Goal: Information Seeking & Learning: Compare options

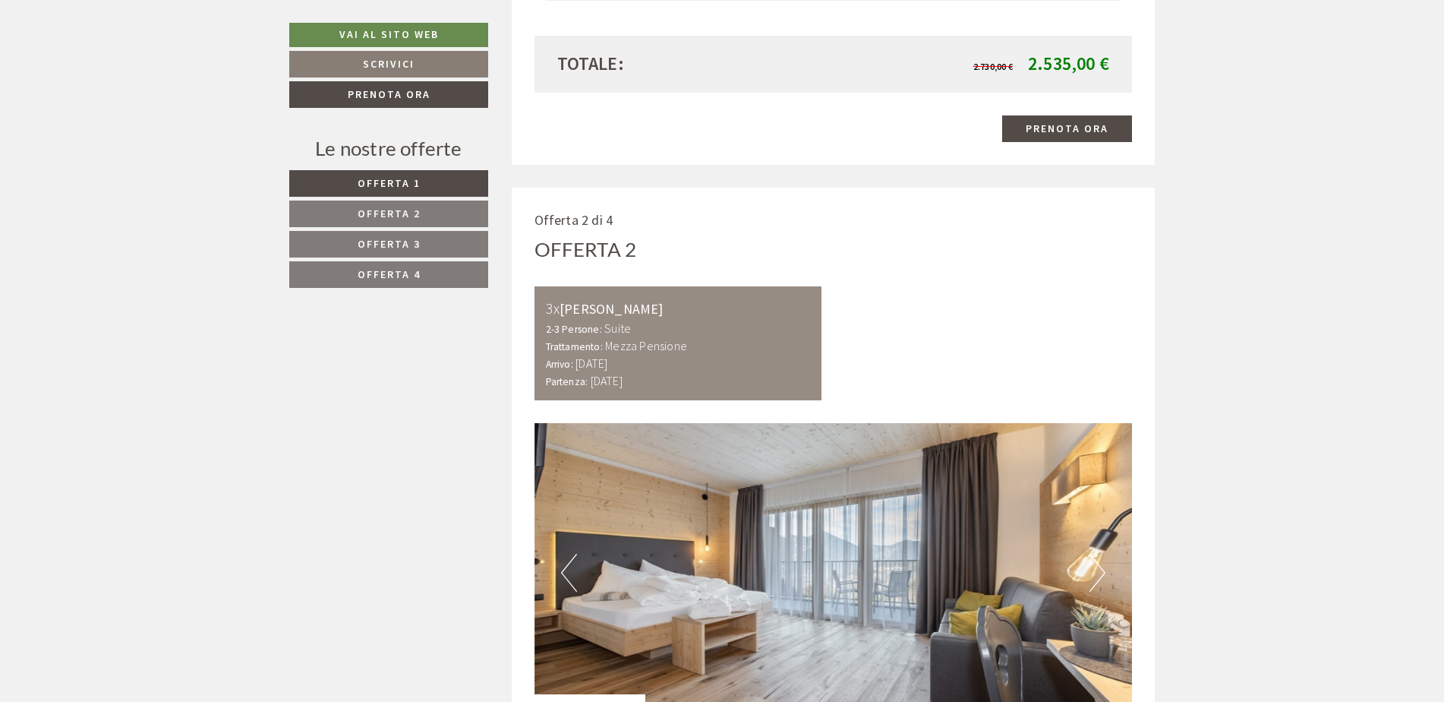
scroll to position [2202, 0]
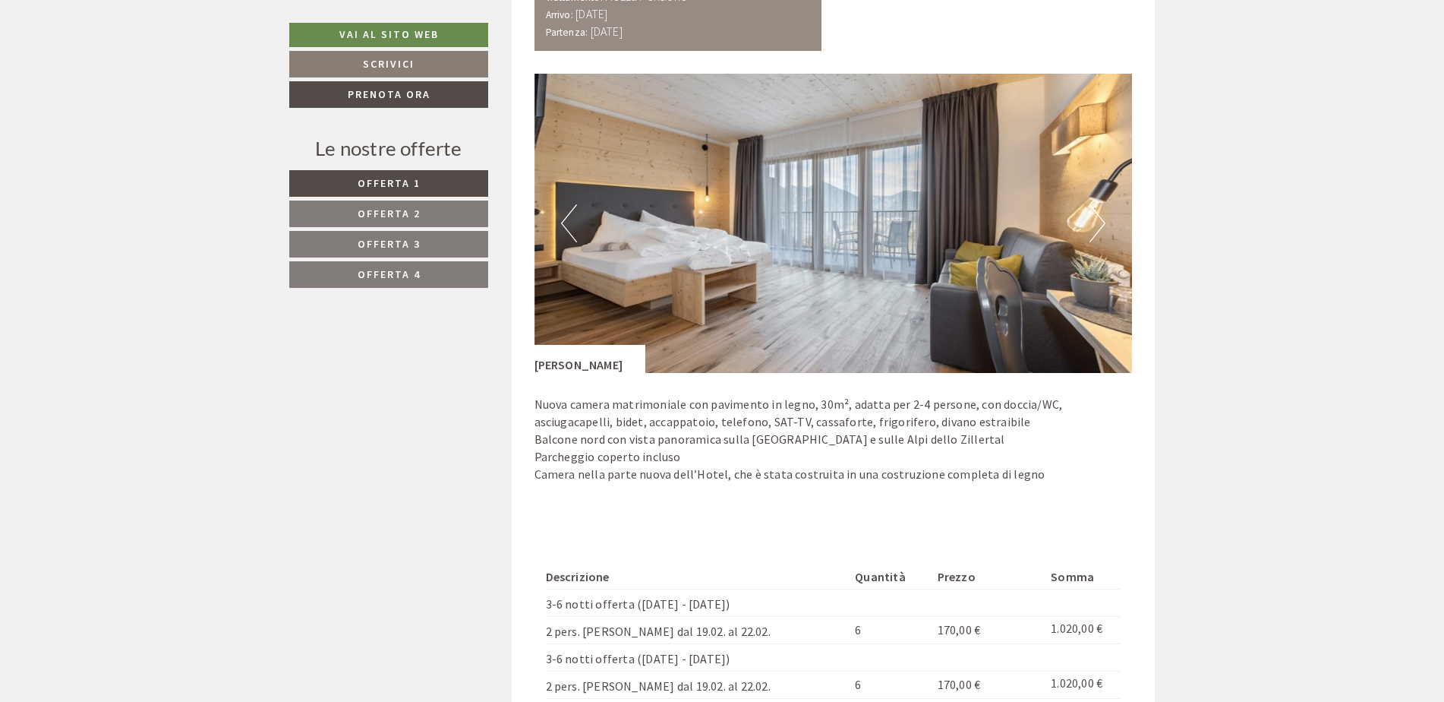
click at [369, 249] on span "Offerta 3" at bounding box center [389, 244] width 63 height 14
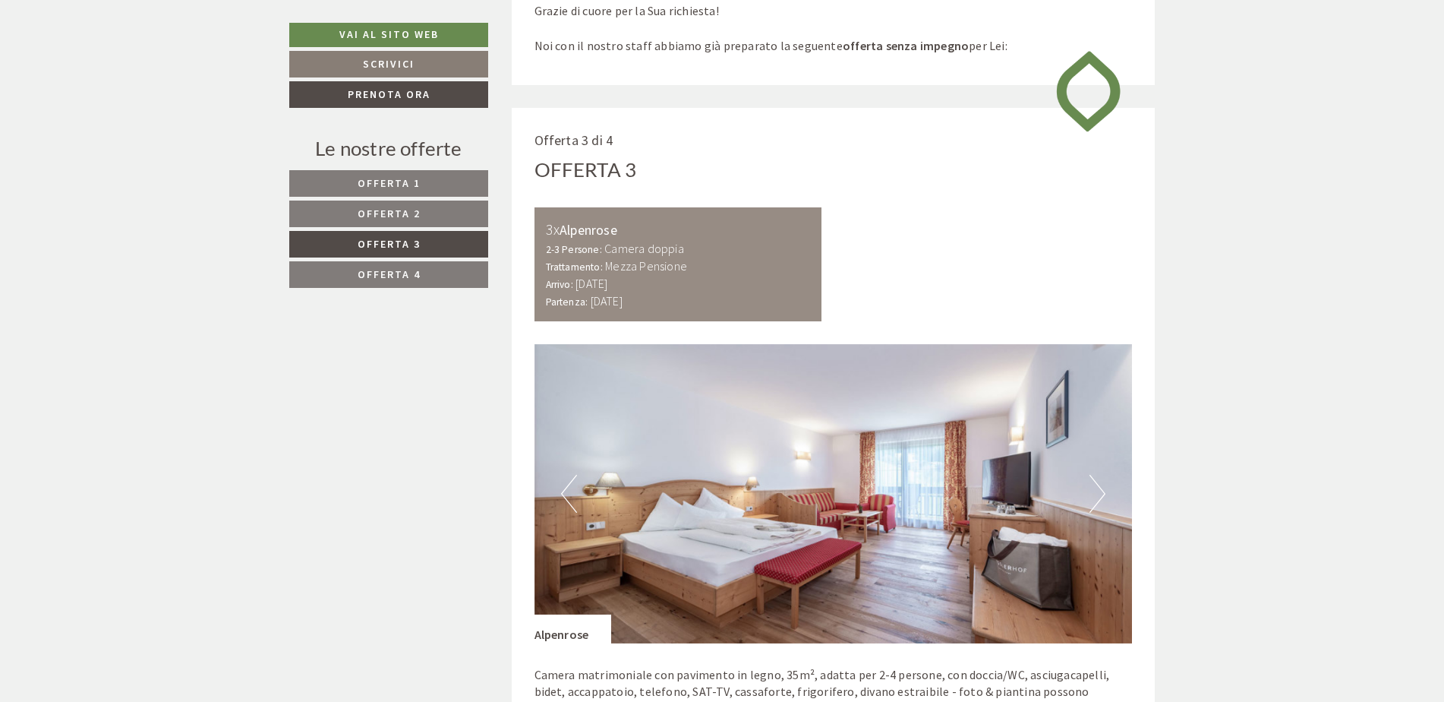
scroll to position [532, 0]
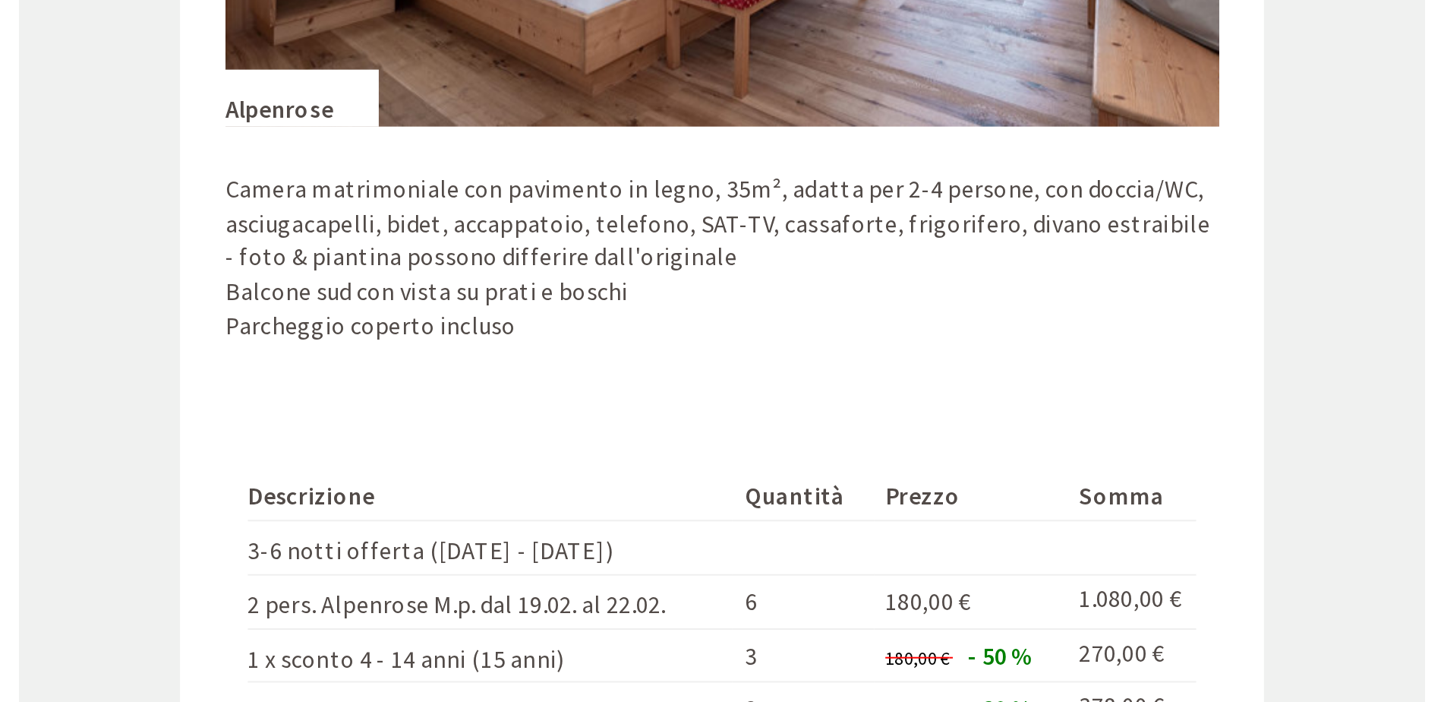
scroll to position [364, 0]
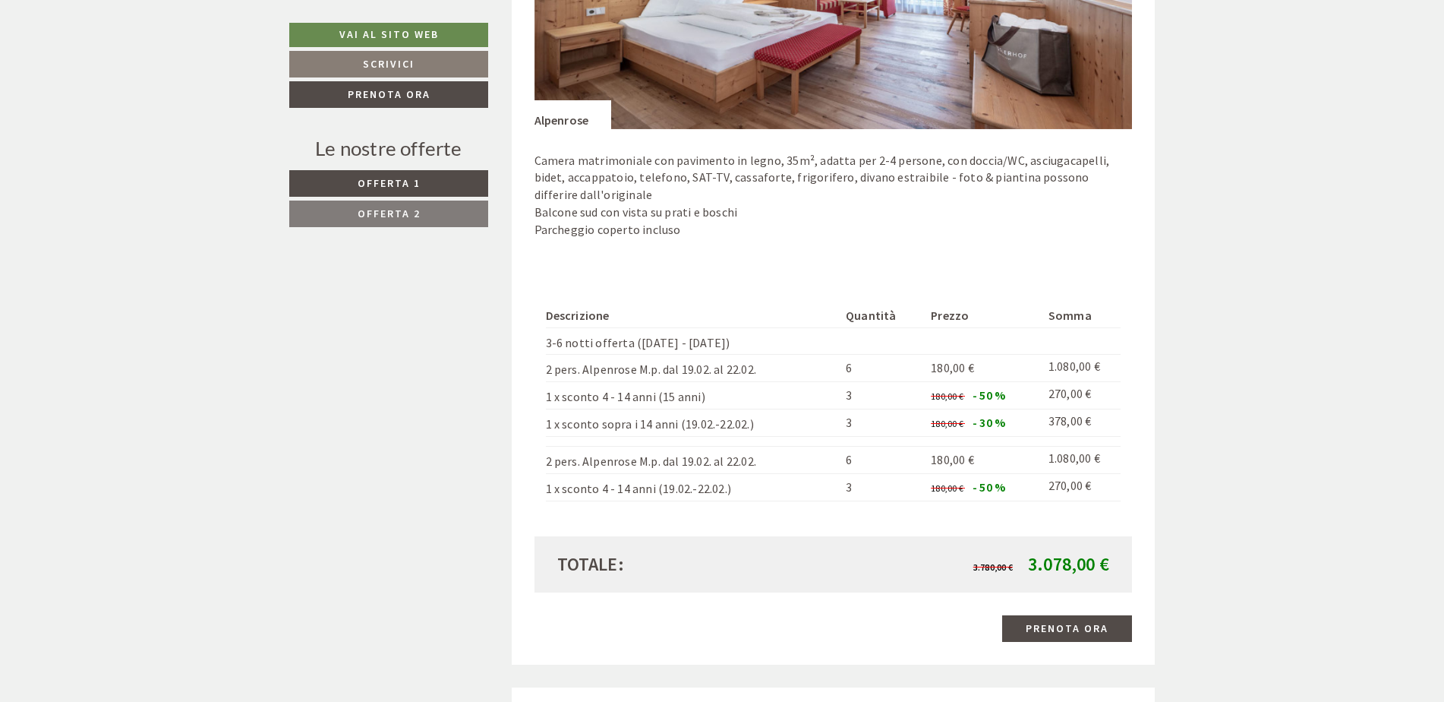
click at [391, 216] on span "Offerta 2" at bounding box center [389, 214] width 63 height 14
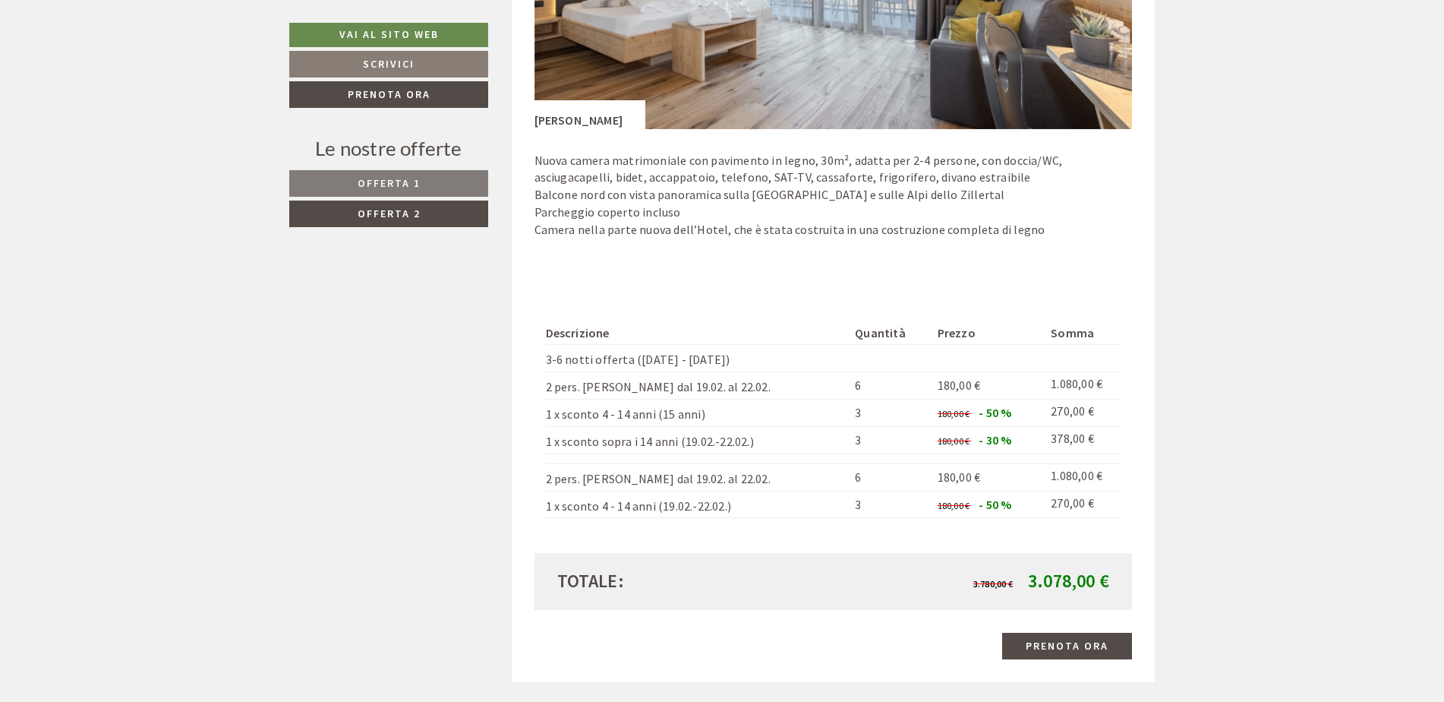
scroll to position [912, 0]
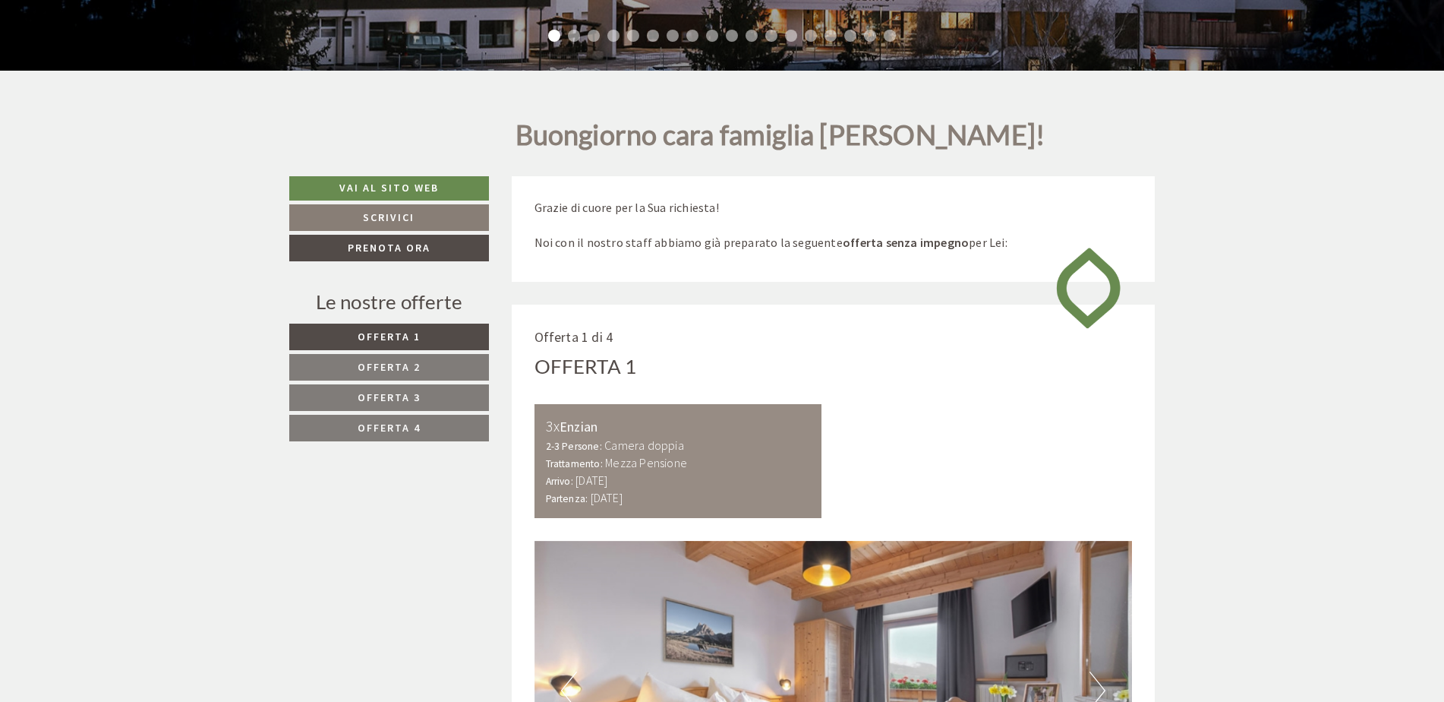
scroll to position [364, 0]
click at [394, 364] on span "Offerta 2" at bounding box center [389, 367] width 63 height 14
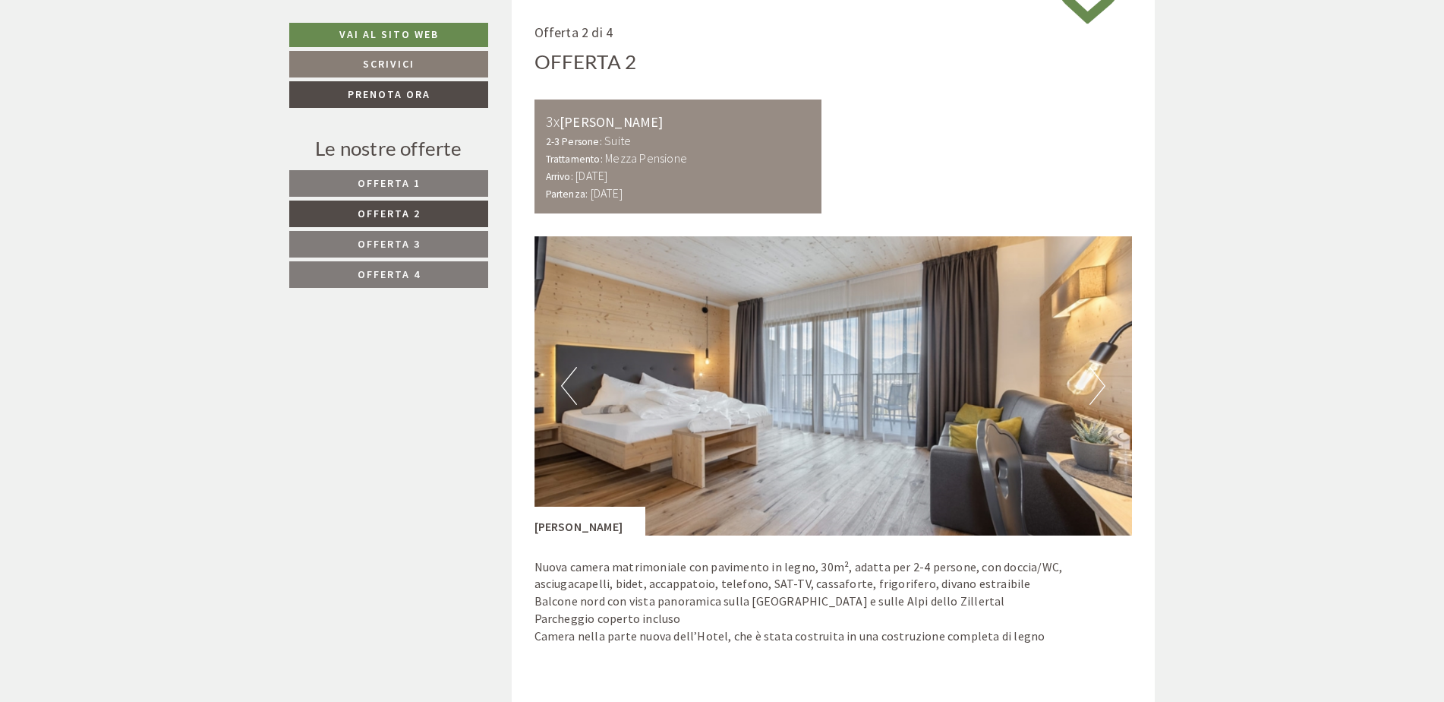
click at [379, 238] on span "Offerta 3" at bounding box center [389, 244] width 63 height 14
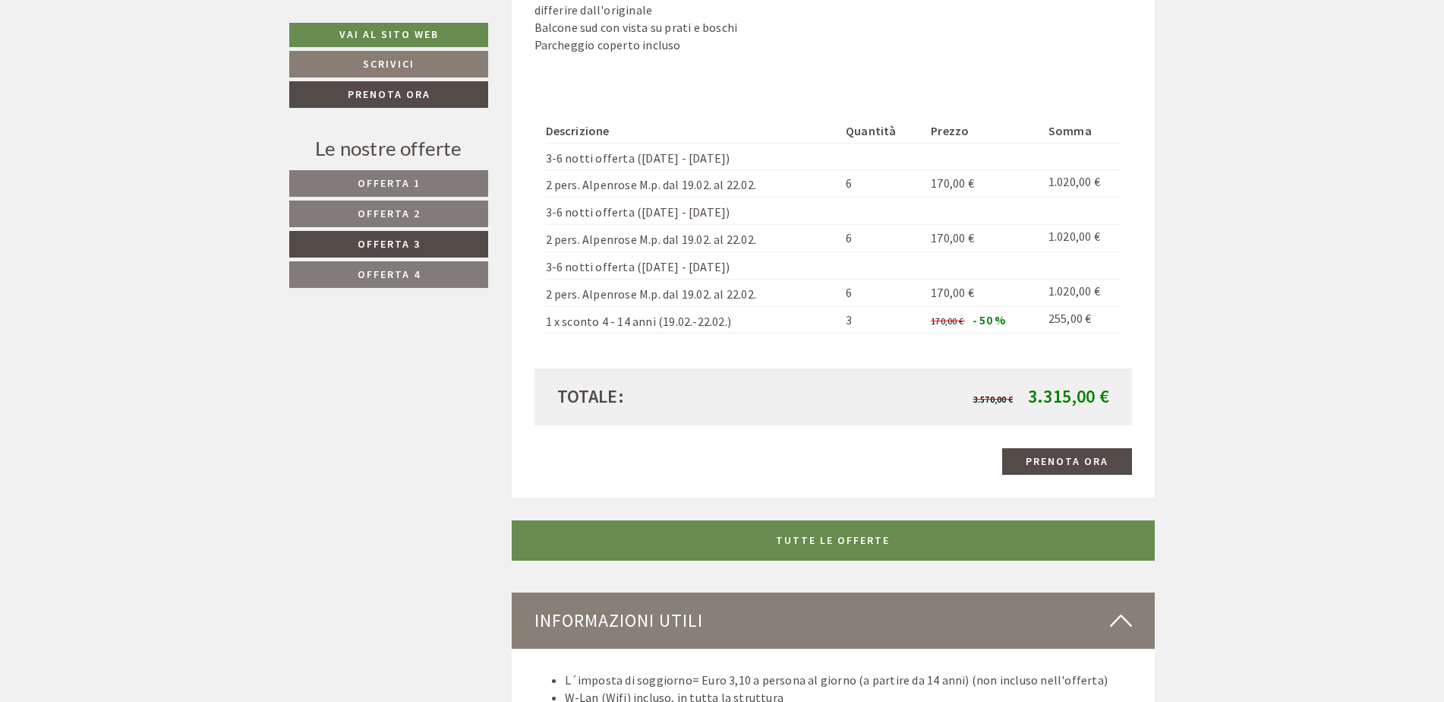
scroll to position [1595, 0]
